Goal: Transaction & Acquisition: Obtain resource

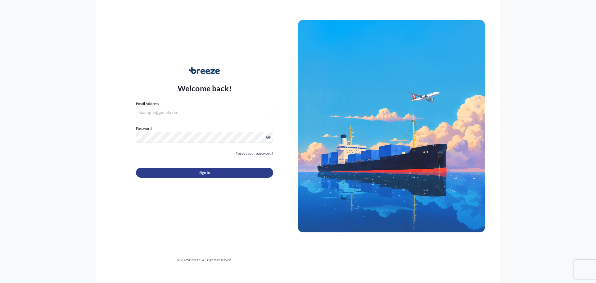
type input "[EMAIL_ADDRESS][DOMAIN_NAME]"
click at [225, 123] on button "Sign In" at bounding box center [204, 173] width 137 height 10
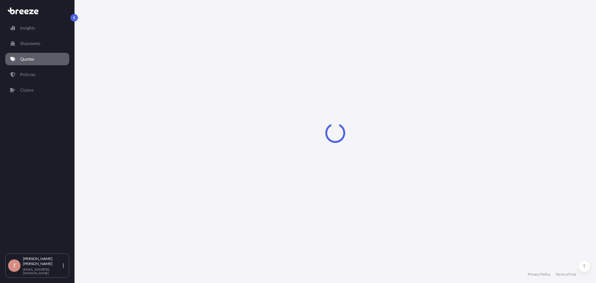
select select "Sea"
select select "1"
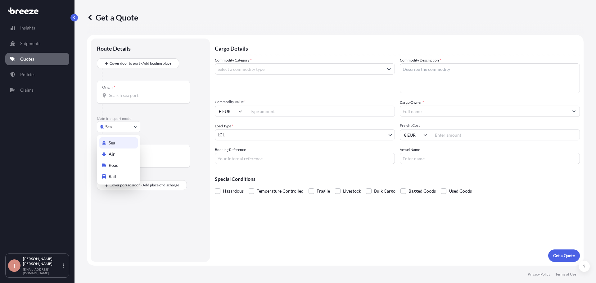
click at [136, 123] on body "Insights Shipments Quotes Policies Claims T [PERSON_NAME] [EMAIL_ADDRESS][DOMAI…" at bounding box center [298, 141] width 596 height 283
click at [115, 123] on span "Road" at bounding box center [114, 165] width 10 height 6
select select "Road"
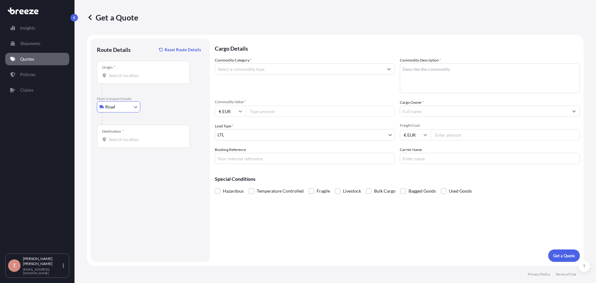
click at [117, 80] on div "Origin *" at bounding box center [143, 72] width 93 height 23
click at [117, 79] on input "Origin *" at bounding box center [145, 75] width 73 height 6
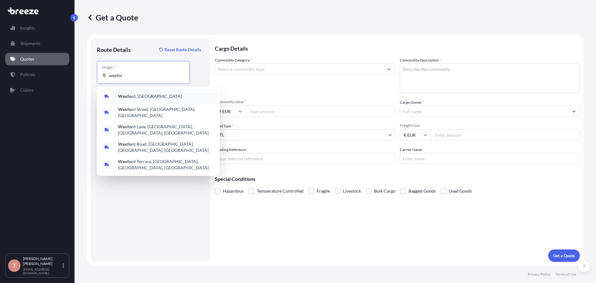
click at [129, 98] on b "Wexfor" at bounding box center [125, 95] width 15 height 5
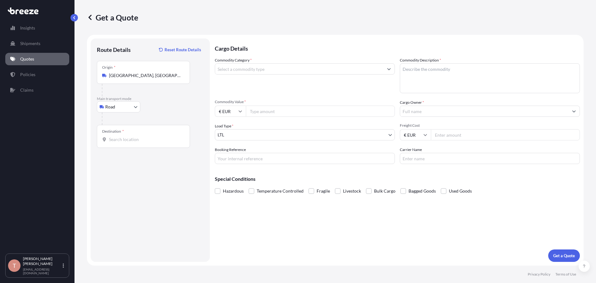
type input "[GEOGRAPHIC_DATA], [GEOGRAPHIC_DATA]"
click at [127, 123] on input "Destination *" at bounding box center [145, 139] width 73 height 6
paste input "Larbeek"
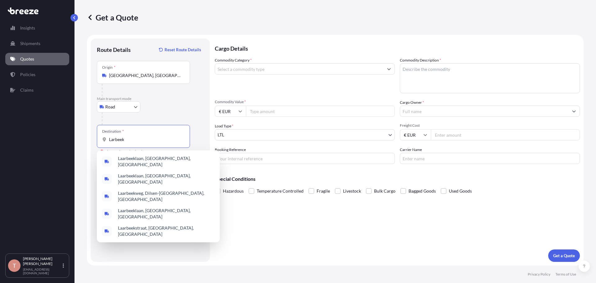
drag, startPoint x: 148, startPoint y: 140, endPoint x: 112, endPoint y: 139, distance: 36.4
click at [148, 123] on input "Larbeek" at bounding box center [145, 139] width 73 height 6
drag, startPoint x: 112, startPoint y: 139, endPoint x: 93, endPoint y: 138, distance: 18.6
click at [93, 123] on div "Route Details Reset Route Details Place of loading Road Road Rail Origin * [GEO…" at bounding box center [150, 150] width 119 height 223
type input "k"
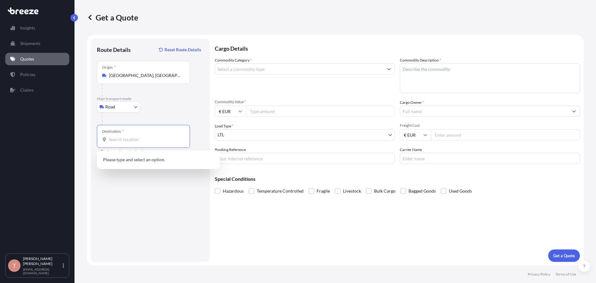
paste input "Beek en Donk"
click at [138, 123] on div "Beek en Donk , [GEOGRAPHIC_DATA]" at bounding box center [158, 160] width 118 height 15
type input "Beek en Donk, [GEOGRAPHIC_DATA]"
click at [326, 69] on input "Commodity Category *" at bounding box center [299, 68] width 168 height 11
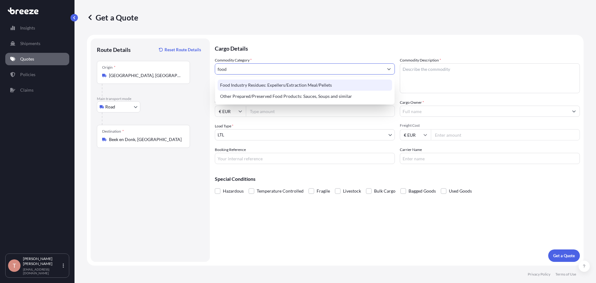
click at [307, 86] on div "Food Industry Residues: Expellers/Extraction Meal/Pellets" at bounding box center [305, 85] width 175 height 11
type input "Food Industry Residues: Expellers/Extraction Meal/Pellets"
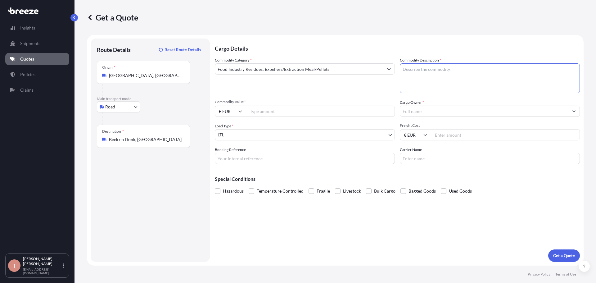
click at [349, 75] on textarea "Commodity Description *" at bounding box center [490, 78] width 180 height 30
type textarea "whey"
click at [349, 111] on input "Cargo Owner *" at bounding box center [484, 111] width 168 height 11
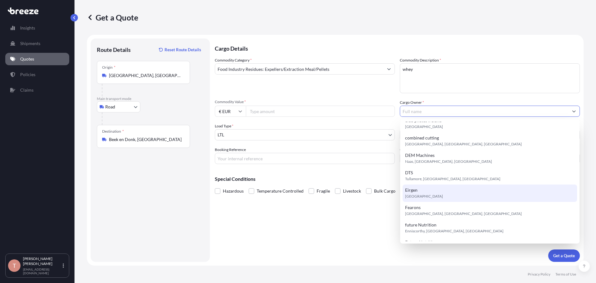
scroll to position [31, 0]
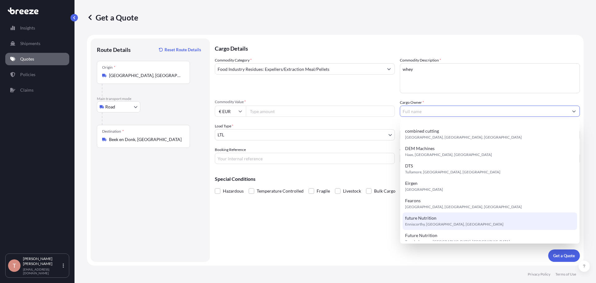
click at [349, 123] on span "Enniscorthy, [GEOGRAPHIC_DATA], [GEOGRAPHIC_DATA]" at bounding box center [454, 224] width 98 height 6
type input "future Nutrition"
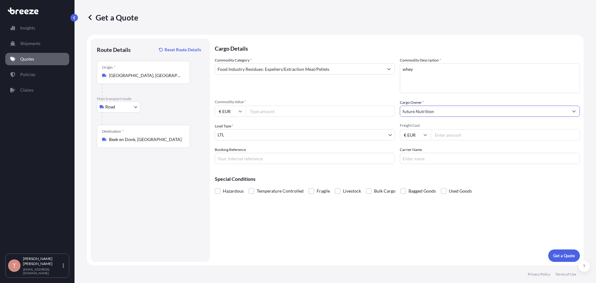
click at [261, 108] on input "Commodity Value *" at bounding box center [320, 111] width 149 height 11
type input "196000"
click at [266, 123] on body "Insights Shipments Quotes Policies Claims T [PERSON_NAME] [EMAIL_ADDRESS][DOMAI…" at bounding box center [298, 141] width 596 height 283
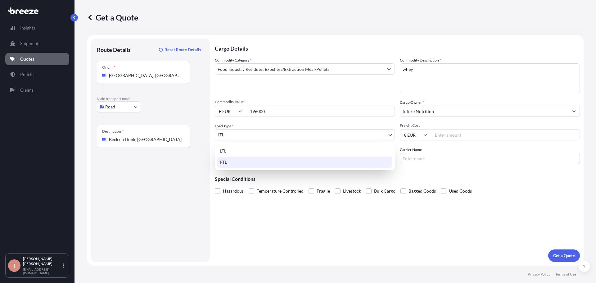
click at [228, 123] on div "FTL" at bounding box center [304, 162] width 175 height 11
select select "2"
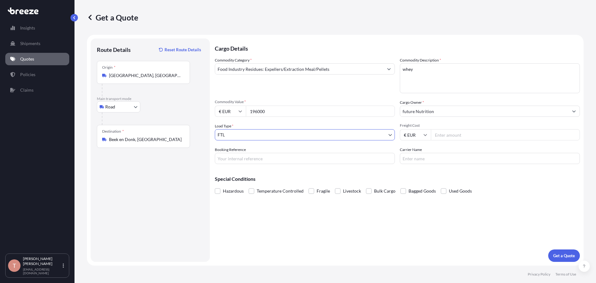
click at [349, 123] on input "Freight Cost" at bounding box center [505, 134] width 149 height 11
type input "1900"
click at [349, 123] on p "Get a Quote" at bounding box center [565, 256] width 22 height 6
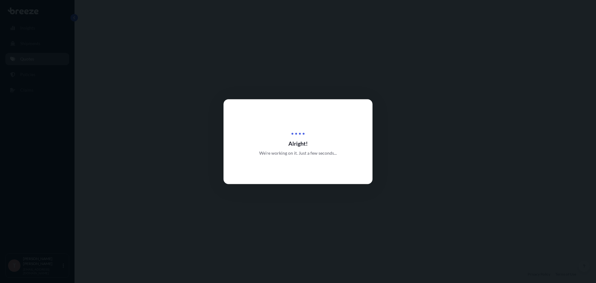
select select "Road"
select select "2"
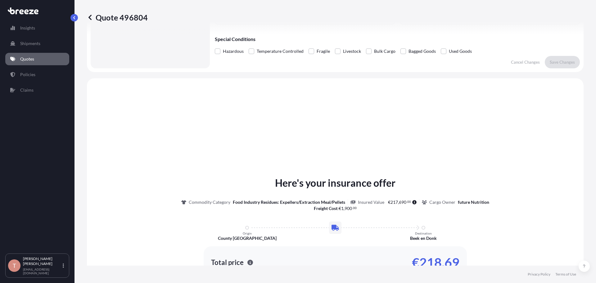
scroll to position [187, 0]
